Goal: Task Accomplishment & Management: Manage account settings

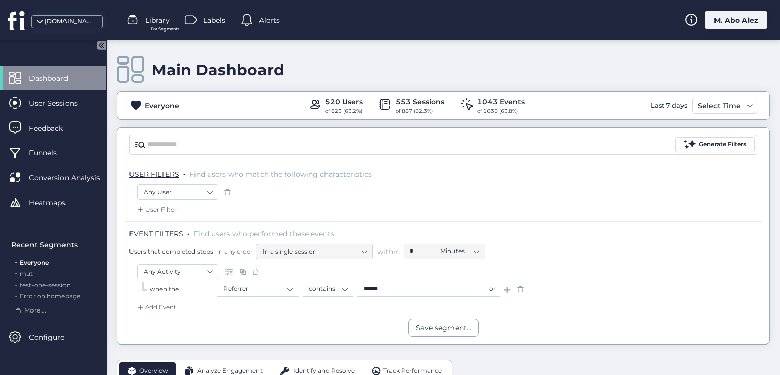
click at [754, 22] on div "M. Abo Alez" at bounding box center [735, 20] width 62 height 18
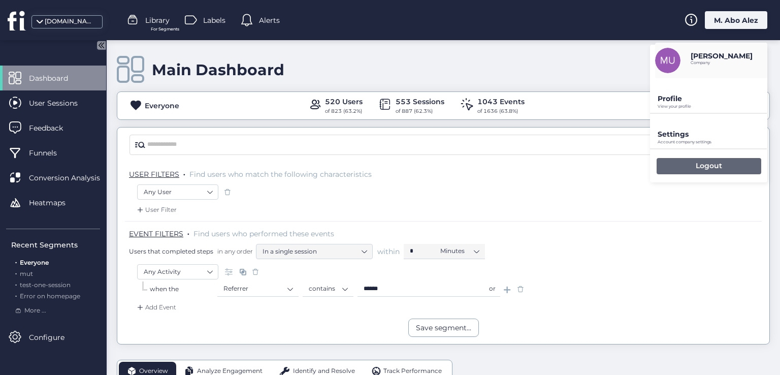
click at [692, 163] on div "Logout" at bounding box center [708, 166] width 105 height 16
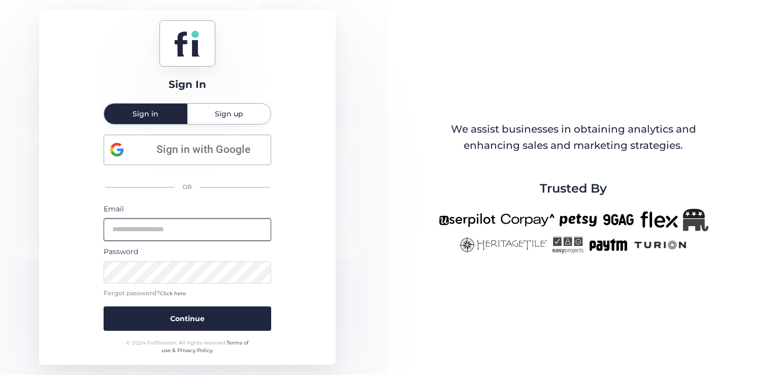
click at [242, 238] on input "email" at bounding box center [187, 229] width 167 height 22
type input "**********"
click at [104, 306] on button "Continue" at bounding box center [187, 318] width 167 height 24
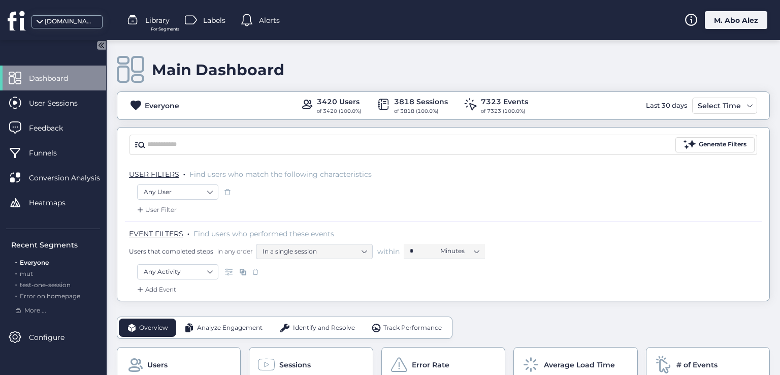
click at [142, 26] on div at bounding box center [134, 20] width 15 height 15
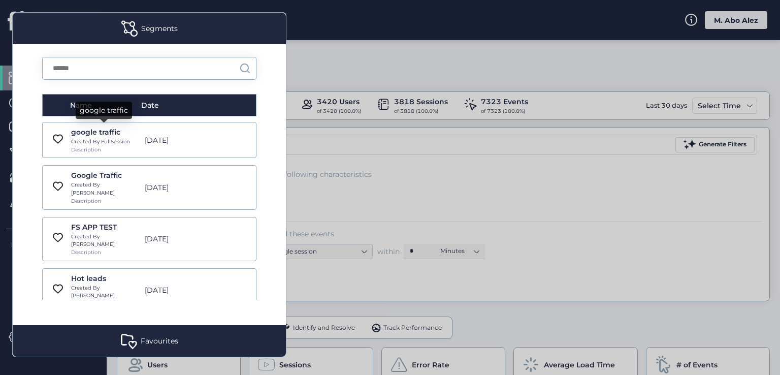
click at [87, 131] on div "google traffic" at bounding box center [105, 131] width 68 height 11
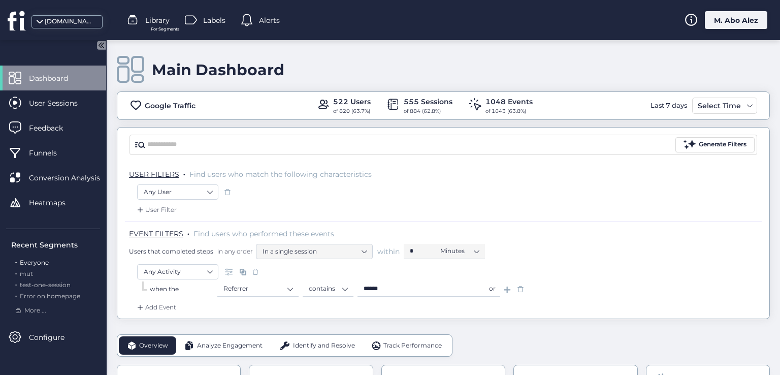
click at [44, 262] on span "Everyone" at bounding box center [34, 262] width 29 height 8
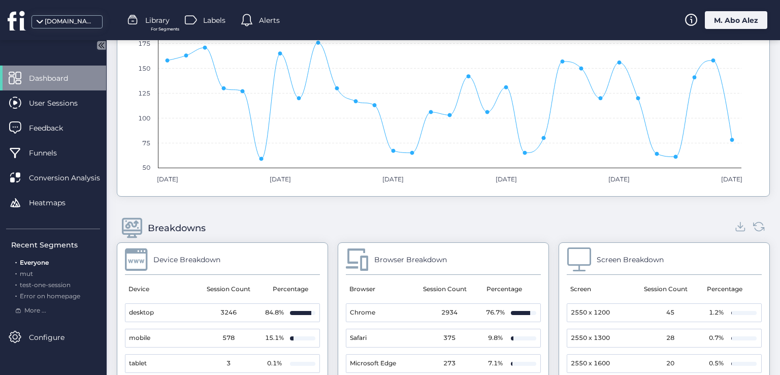
scroll to position [964, 0]
